Goal: Task Accomplishment & Management: Manage account settings

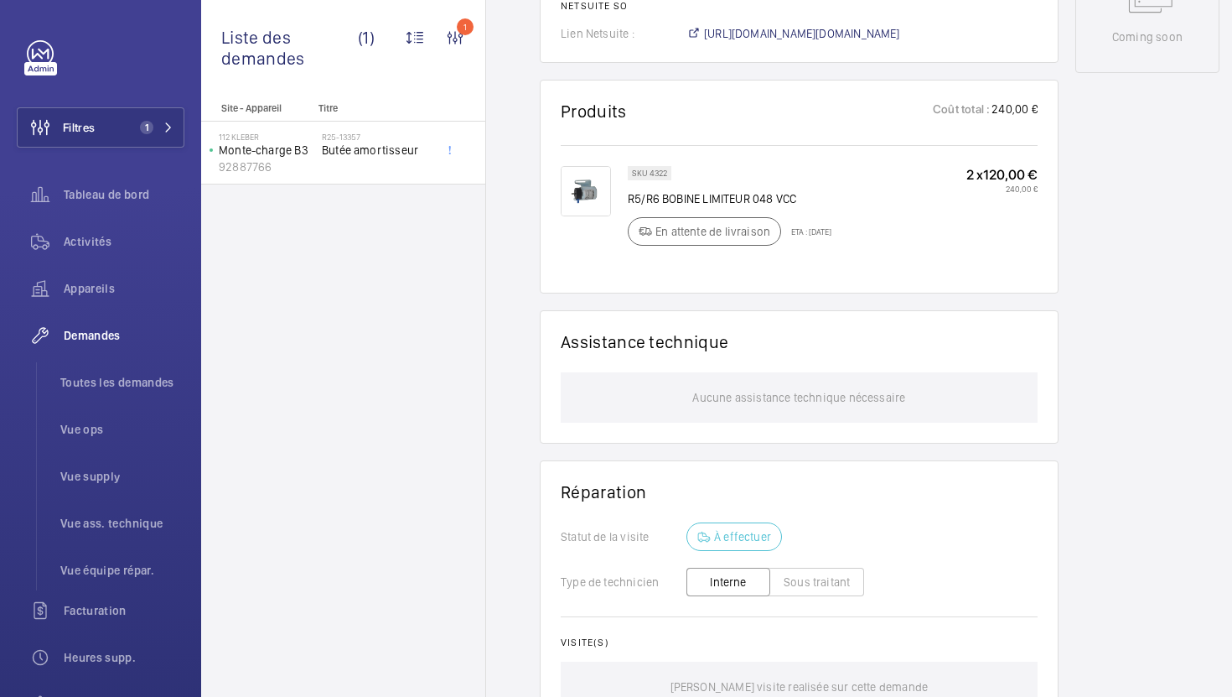
scroll to position [894, 0]
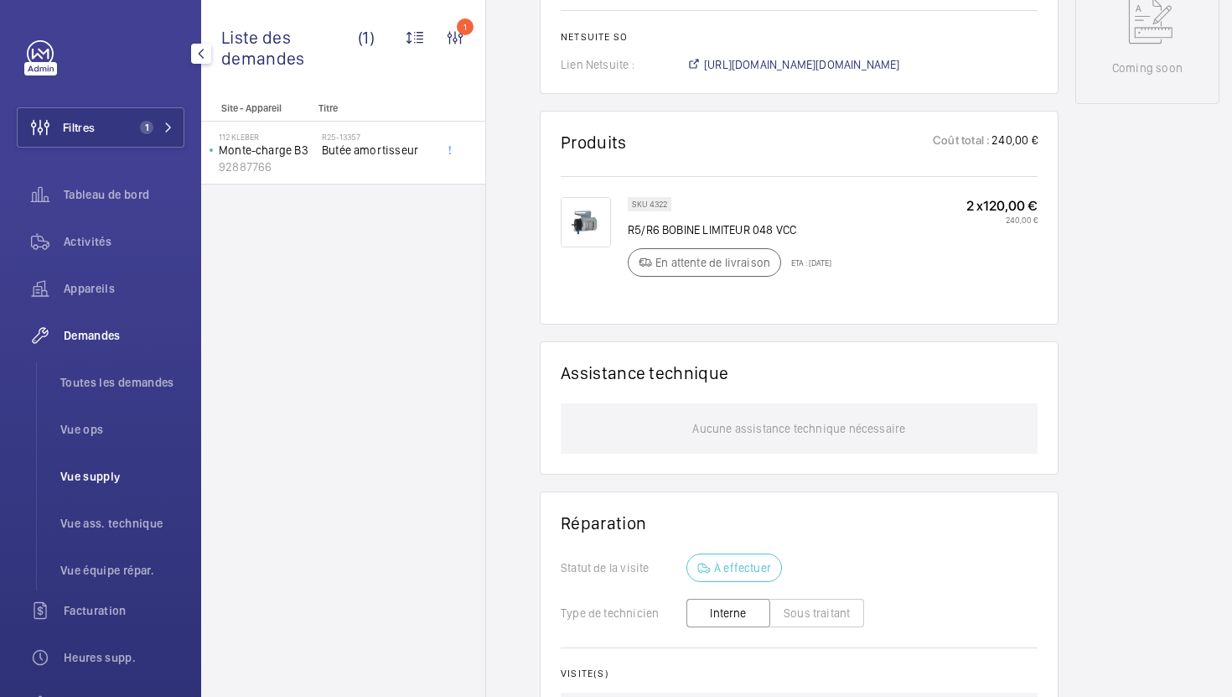
click at [107, 487] on li "Vue supply" at bounding box center [115, 476] width 137 height 40
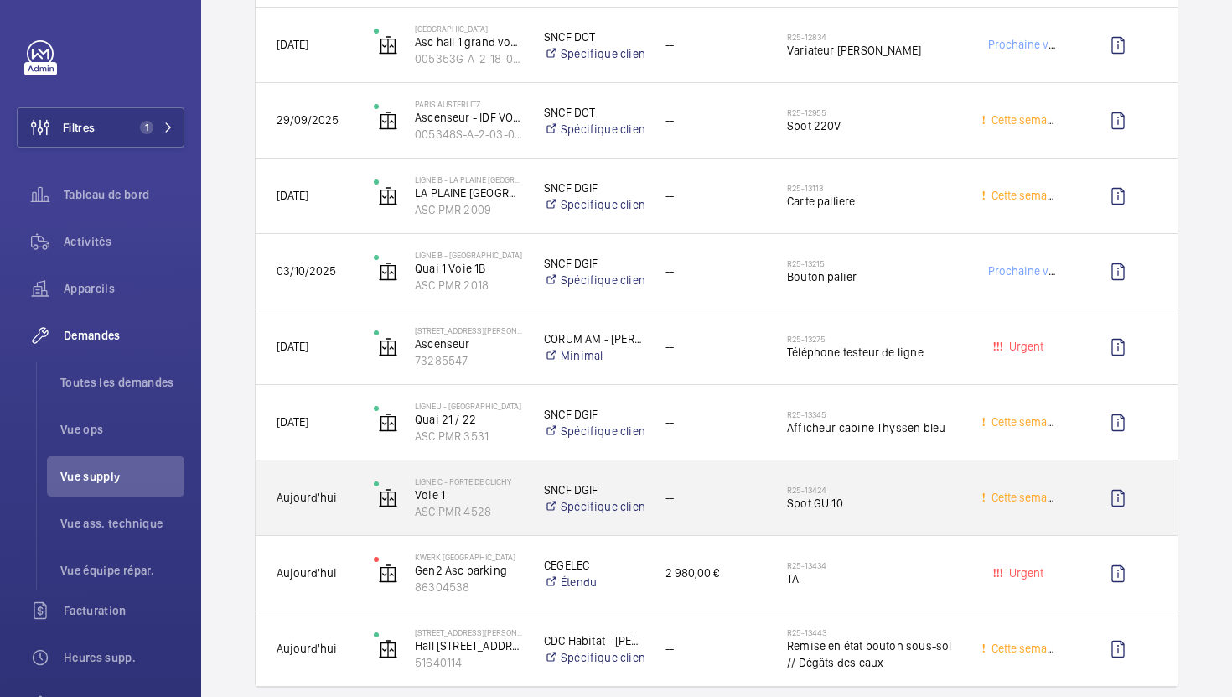
scroll to position [2413, 0]
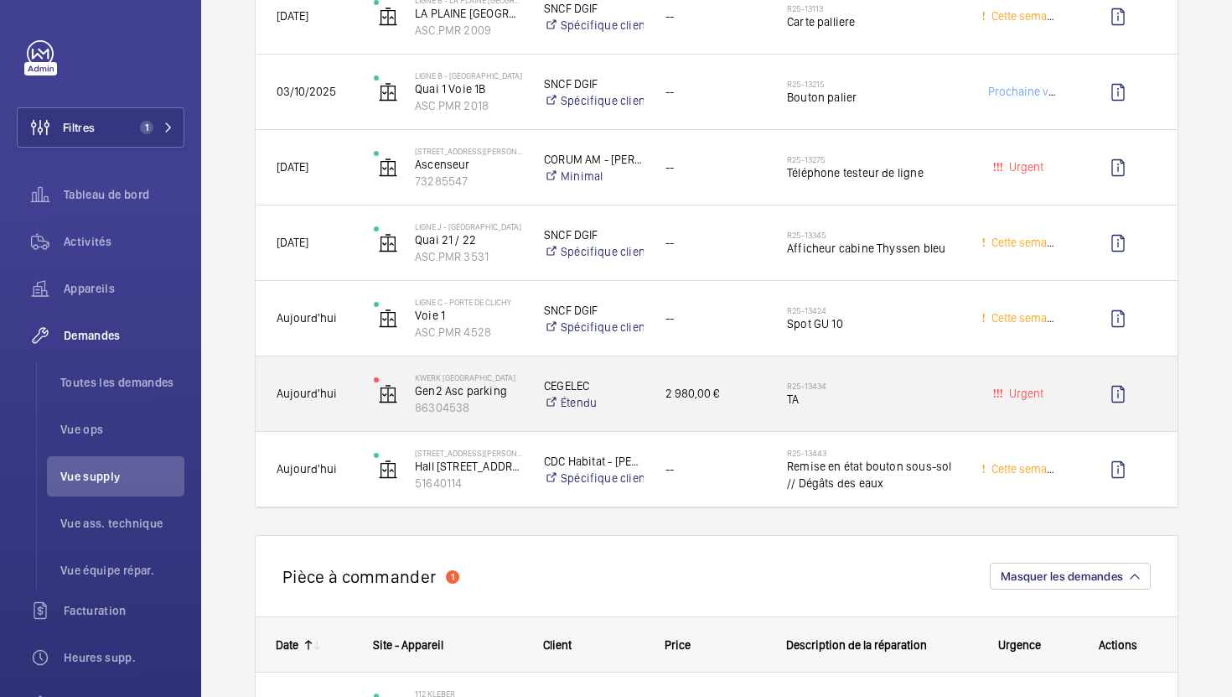
click at [749, 419] on div "2 980,00 €" at bounding box center [706, 393] width 120 height 53
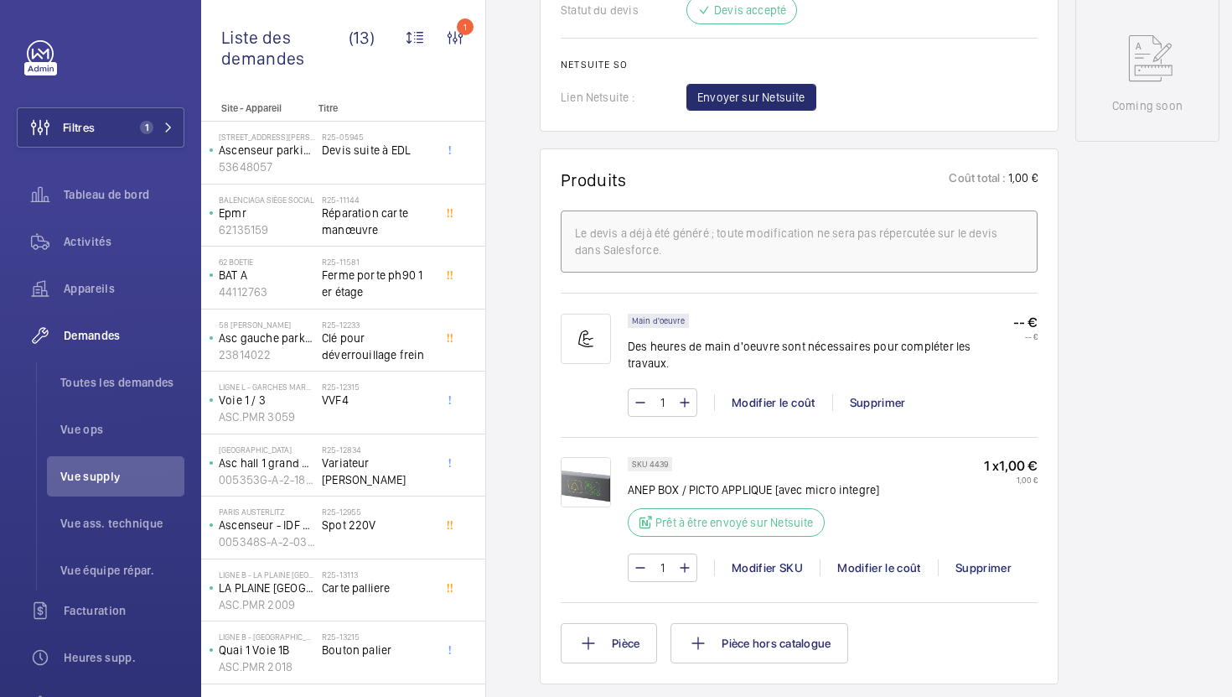
scroll to position [889, 0]
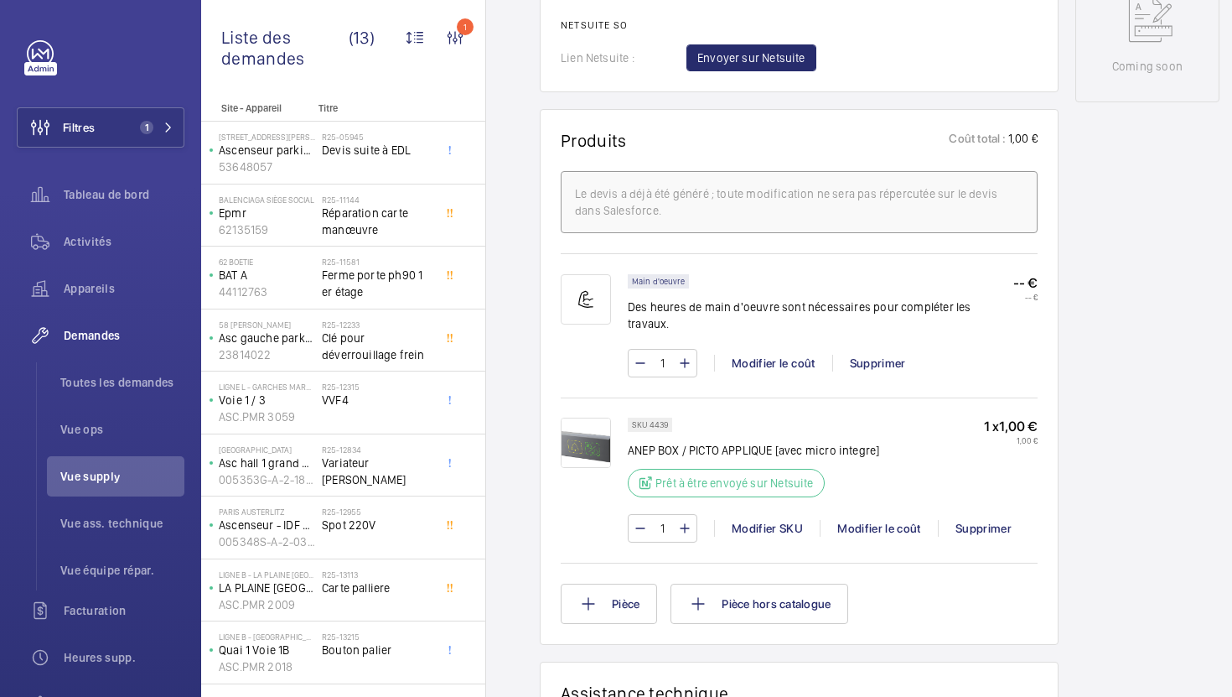
click at [660, 422] on p "SKU 4439" at bounding box center [650, 425] width 36 height 6
copy p "4439"
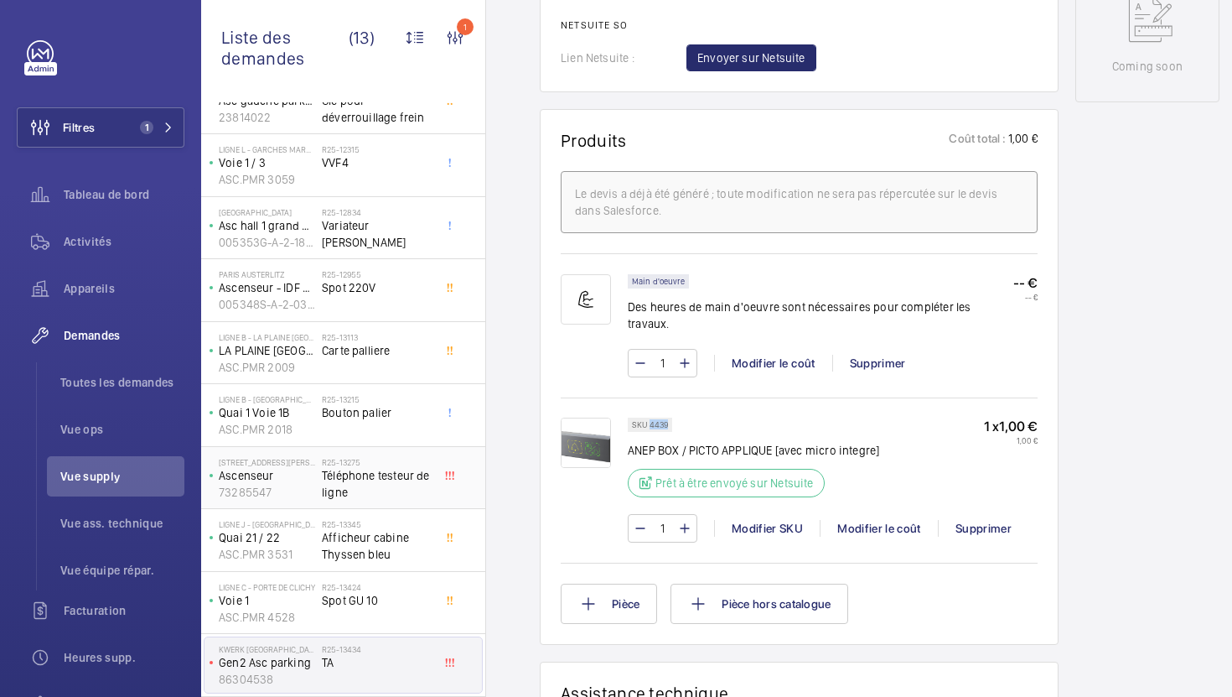
scroll to position [0, 0]
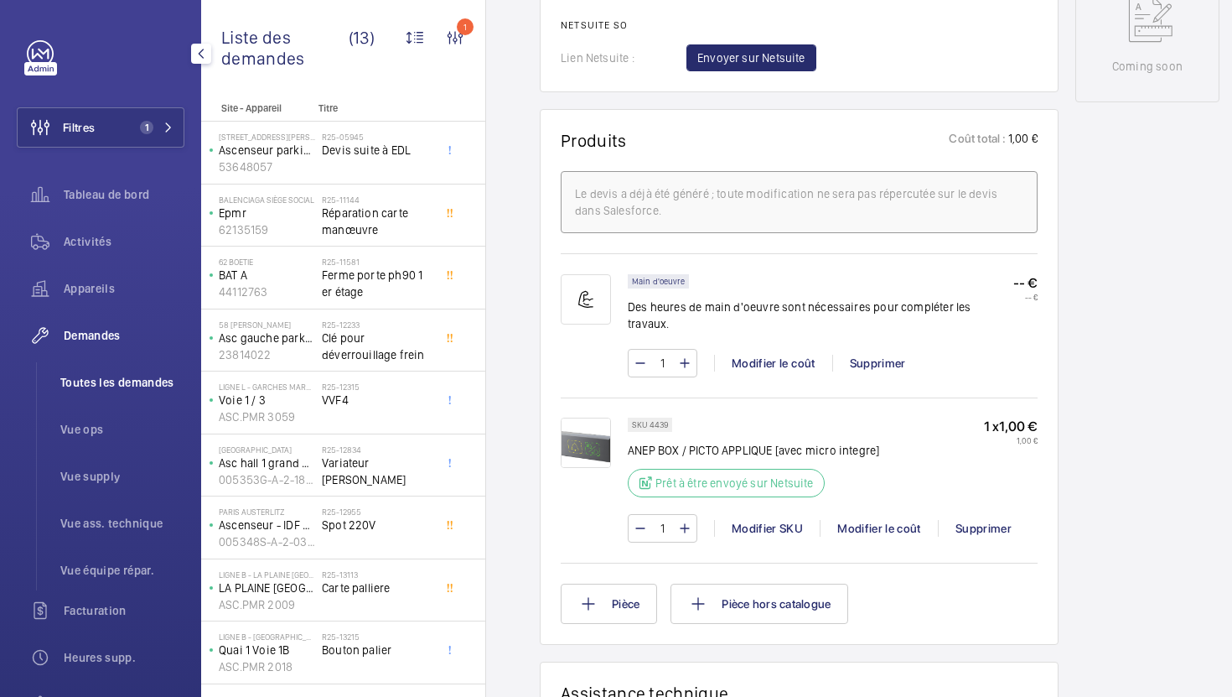
click at [141, 382] on span "Toutes les demandes" at bounding box center [122, 382] width 124 height 17
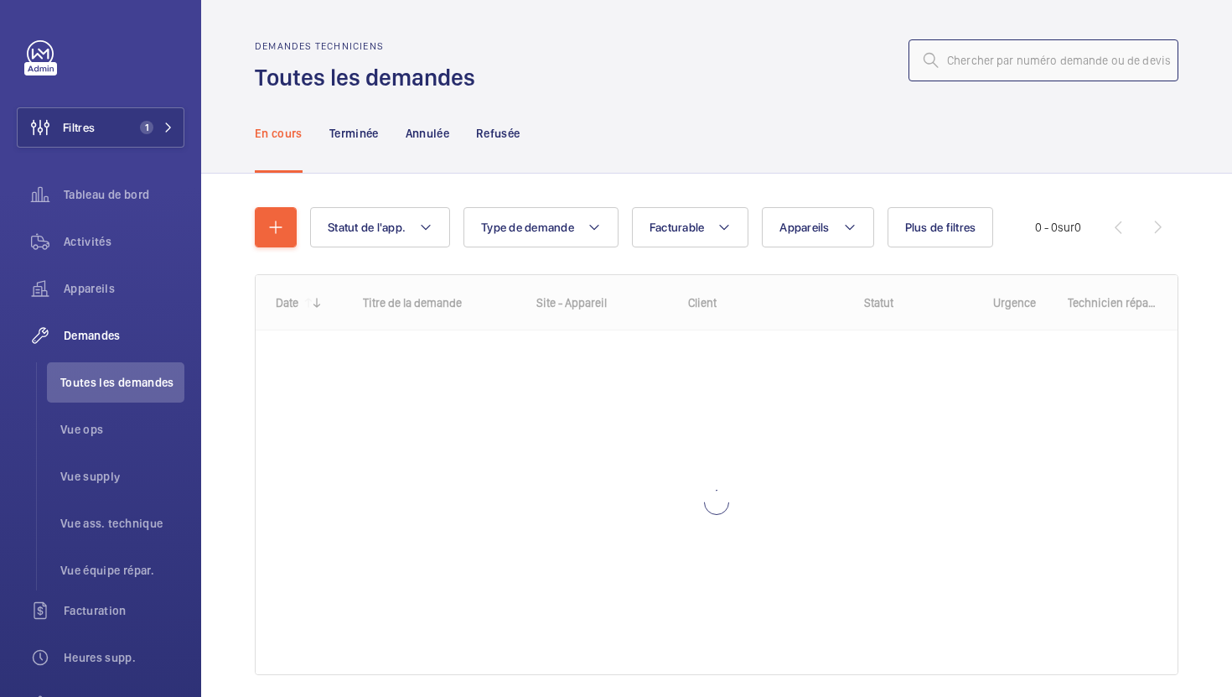
click at [962, 54] on input "text" at bounding box center [1044, 60] width 270 height 42
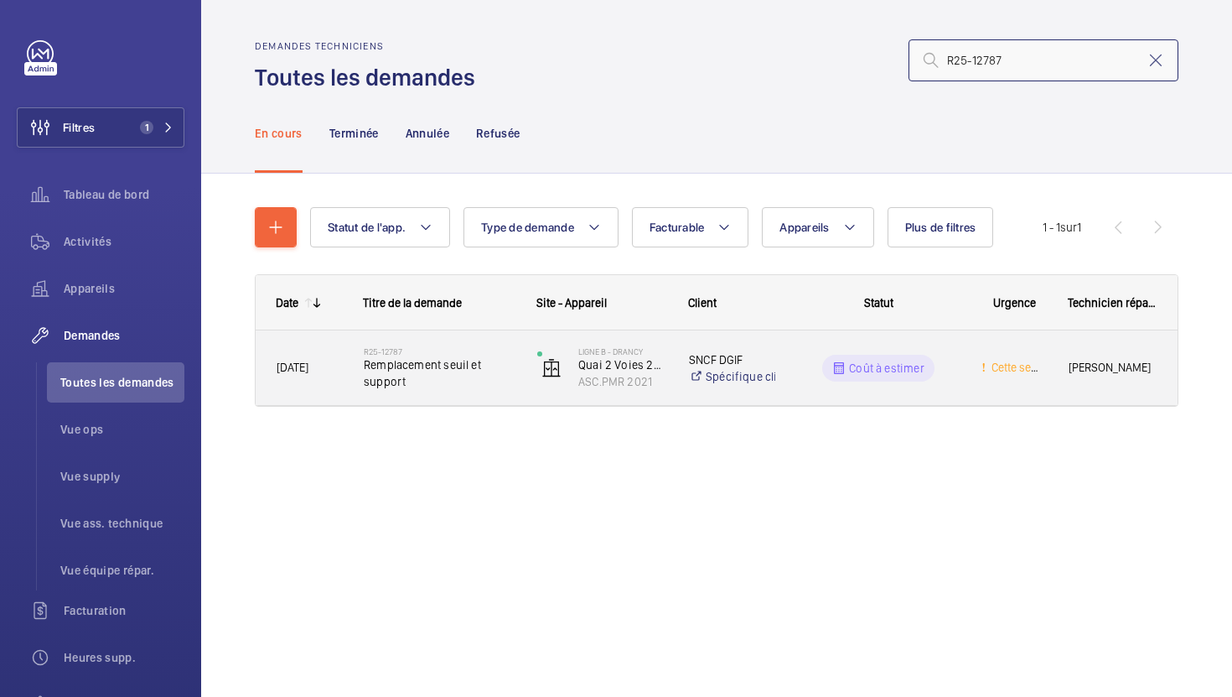
type input "R25-12787"
click at [457, 405] on div "R25-12787 Remplacement seuil et support" at bounding box center [430, 367] width 172 height 75
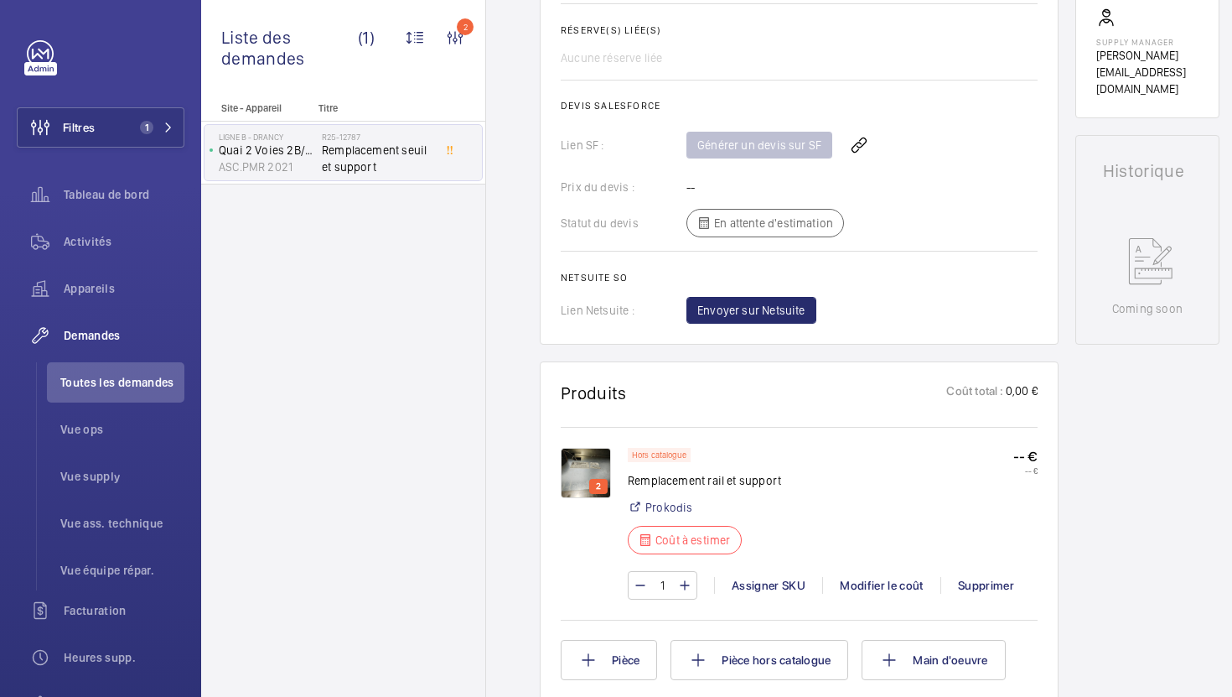
scroll to position [755, 0]
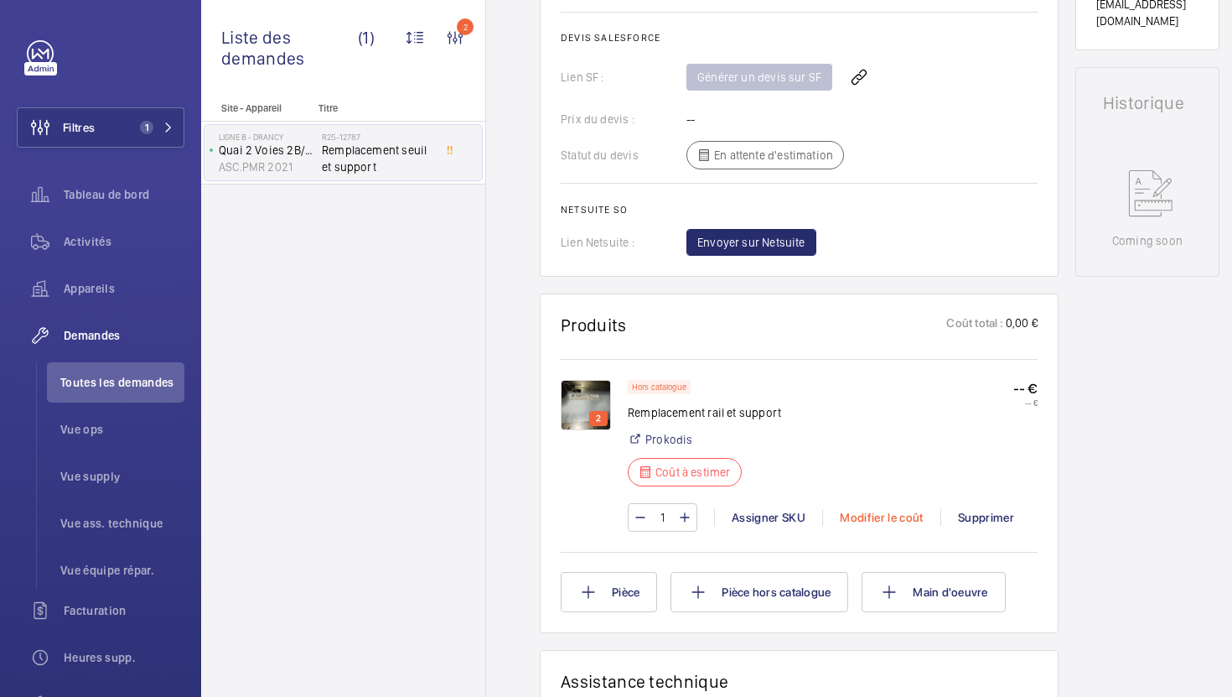
click at [869, 515] on div "Modifier le coût" at bounding box center [881, 517] width 118 height 17
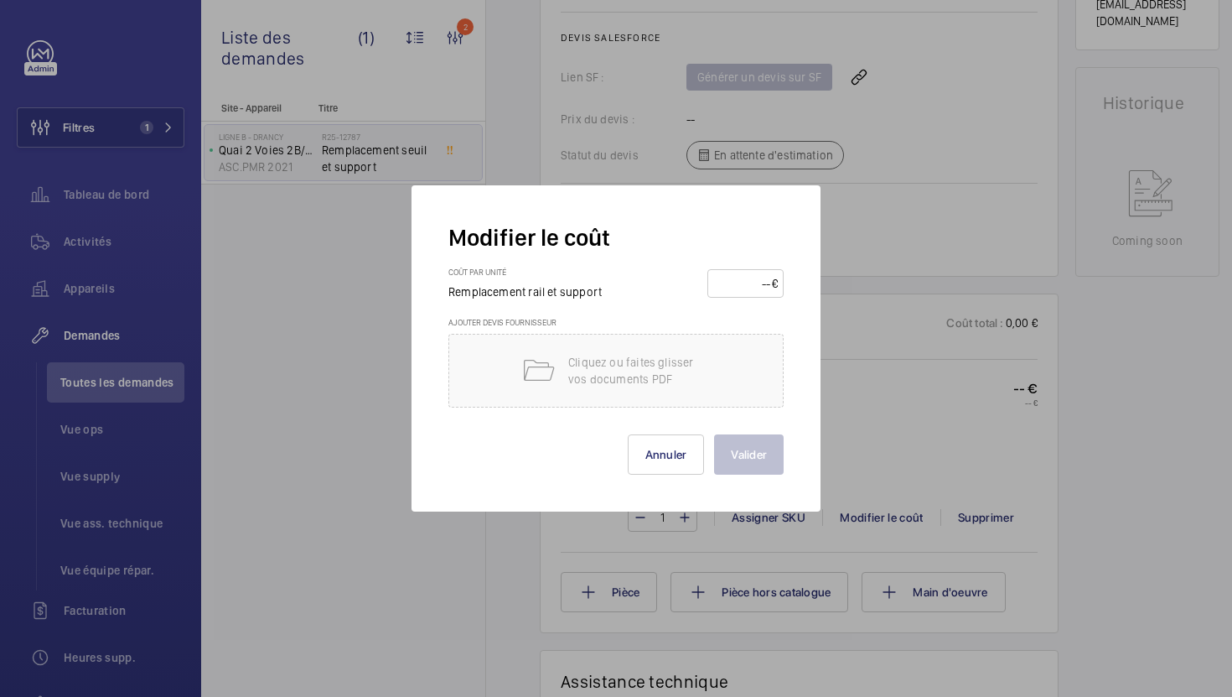
click at [749, 283] on input "number" at bounding box center [742, 283] width 59 height 27
type input "560"
click at [635, 329] on h3 "Ajouter devis fournisseur" at bounding box center [616, 325] width 335 height 17
click at [625, 350] on div "Cliquez ou faites glisser vos documents PDF" at bounding box center [616, 371] width 335 height 74
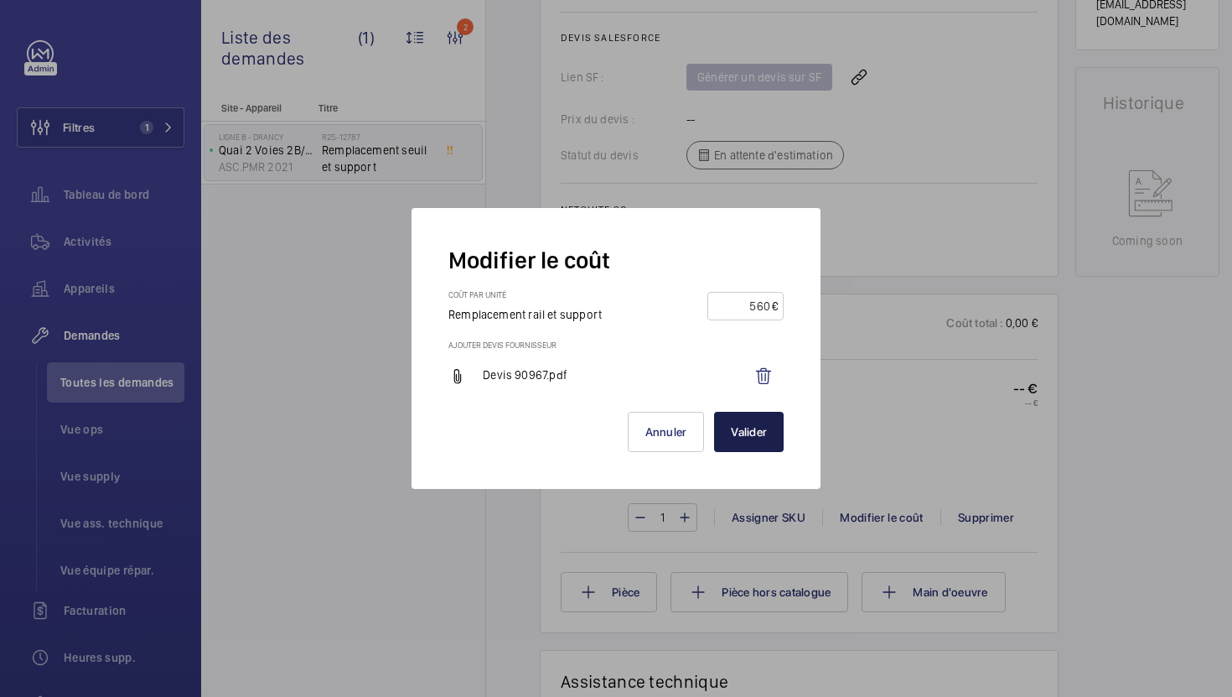
click at [730, 416] on button "Valider" at bounding box center [749, 432] width 70 height 40
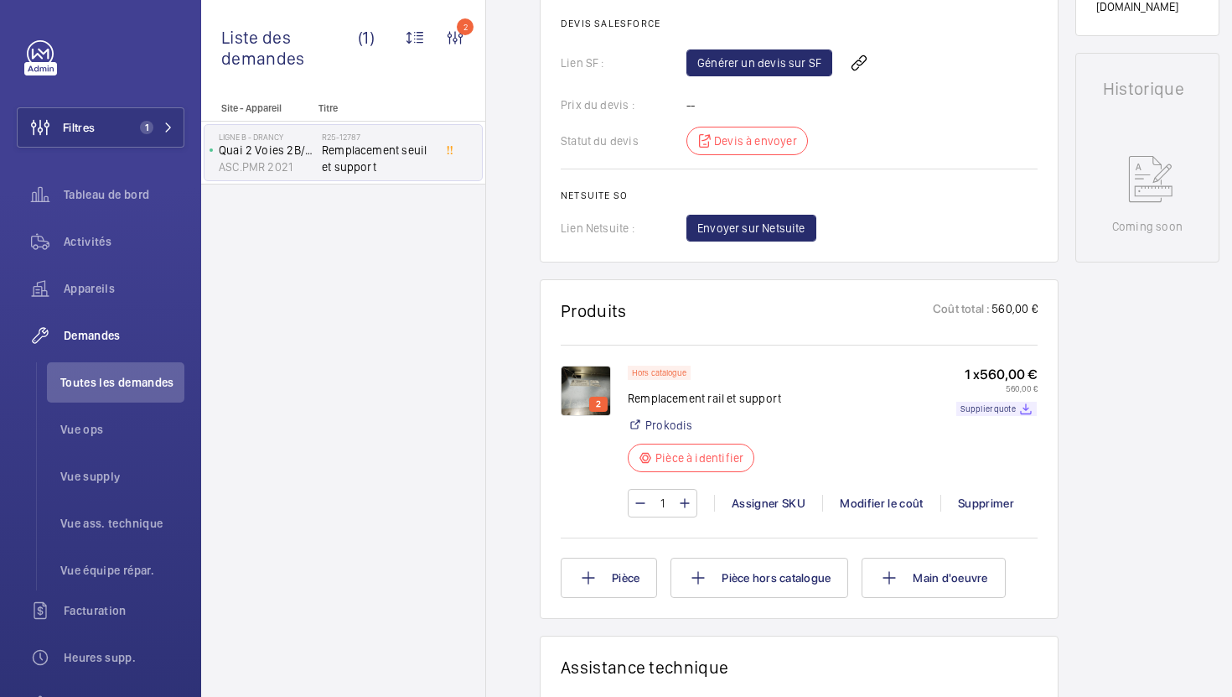
scroll to position [765, 0]
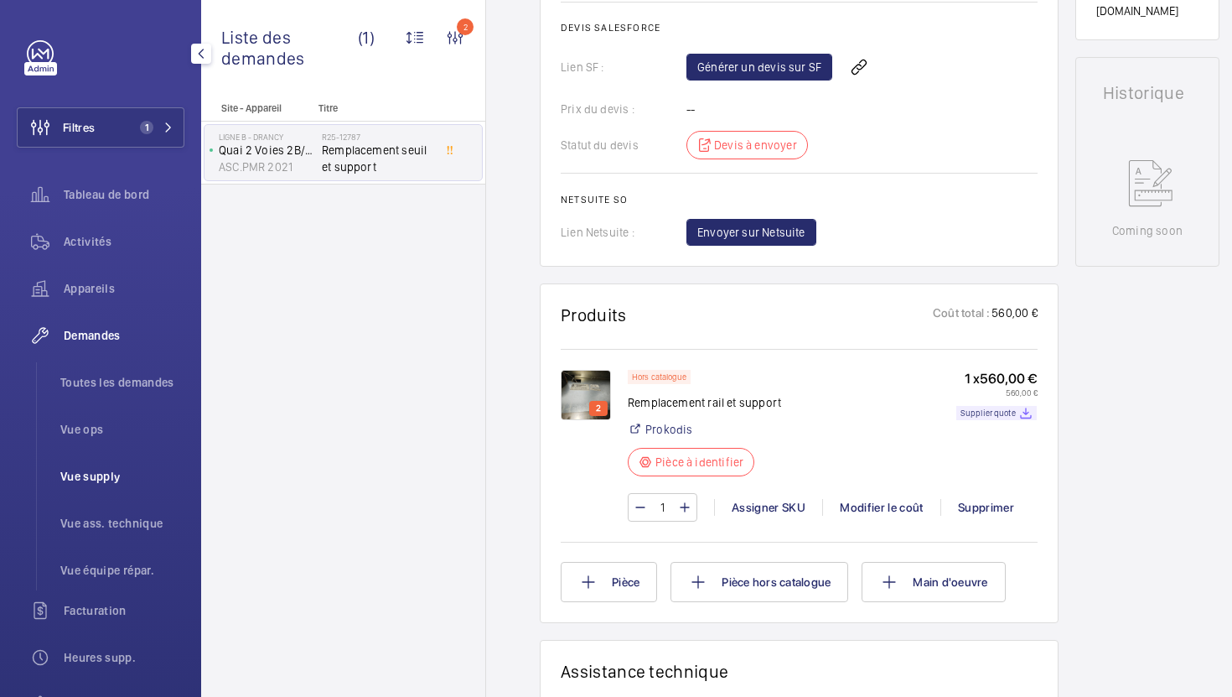
click at [81, 468] on span "Vue supply" at bounding box center [122, 476] width 124 height 17
